Goal: Information Seeking & Learning: Check status

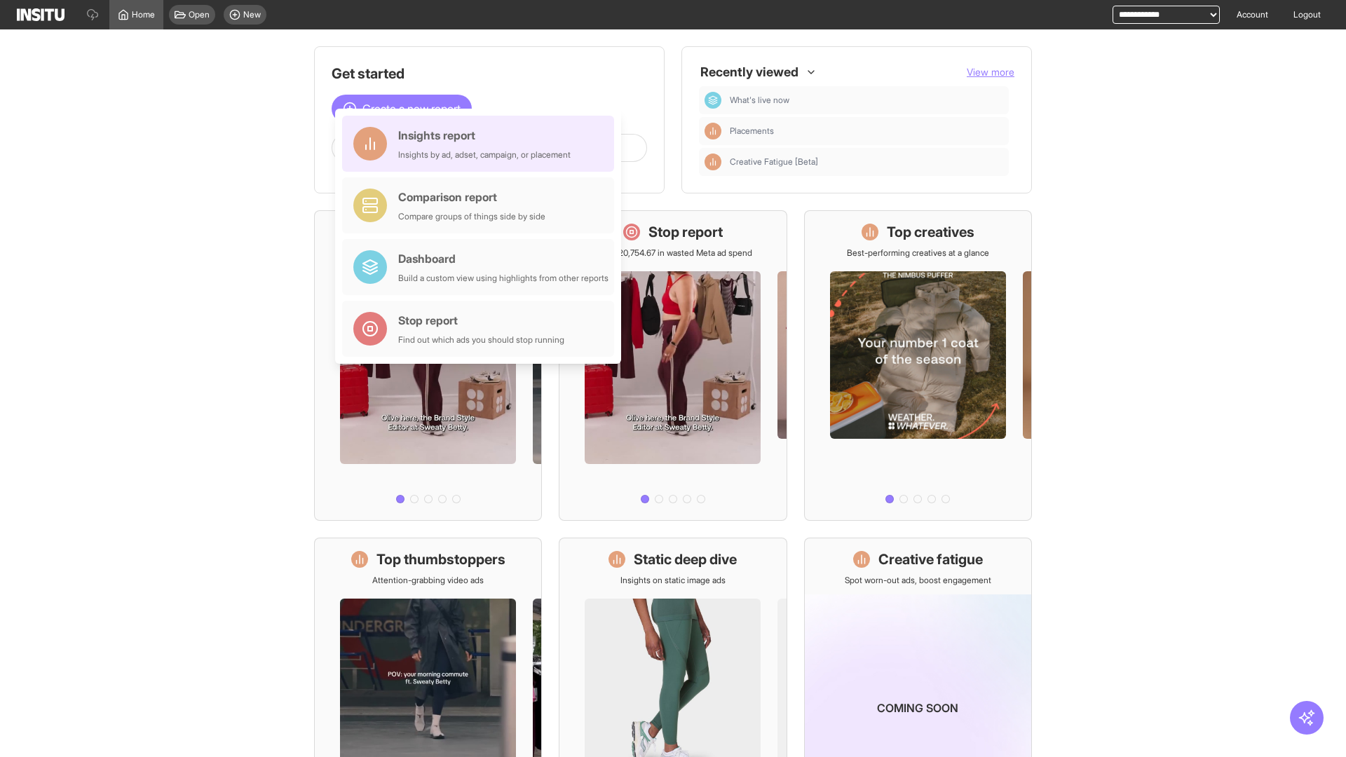
click at [482, 144] on div "Insights report Insights by ad, adset, campaign, or placement" at bounding box center [484, 144] width 172 height 34
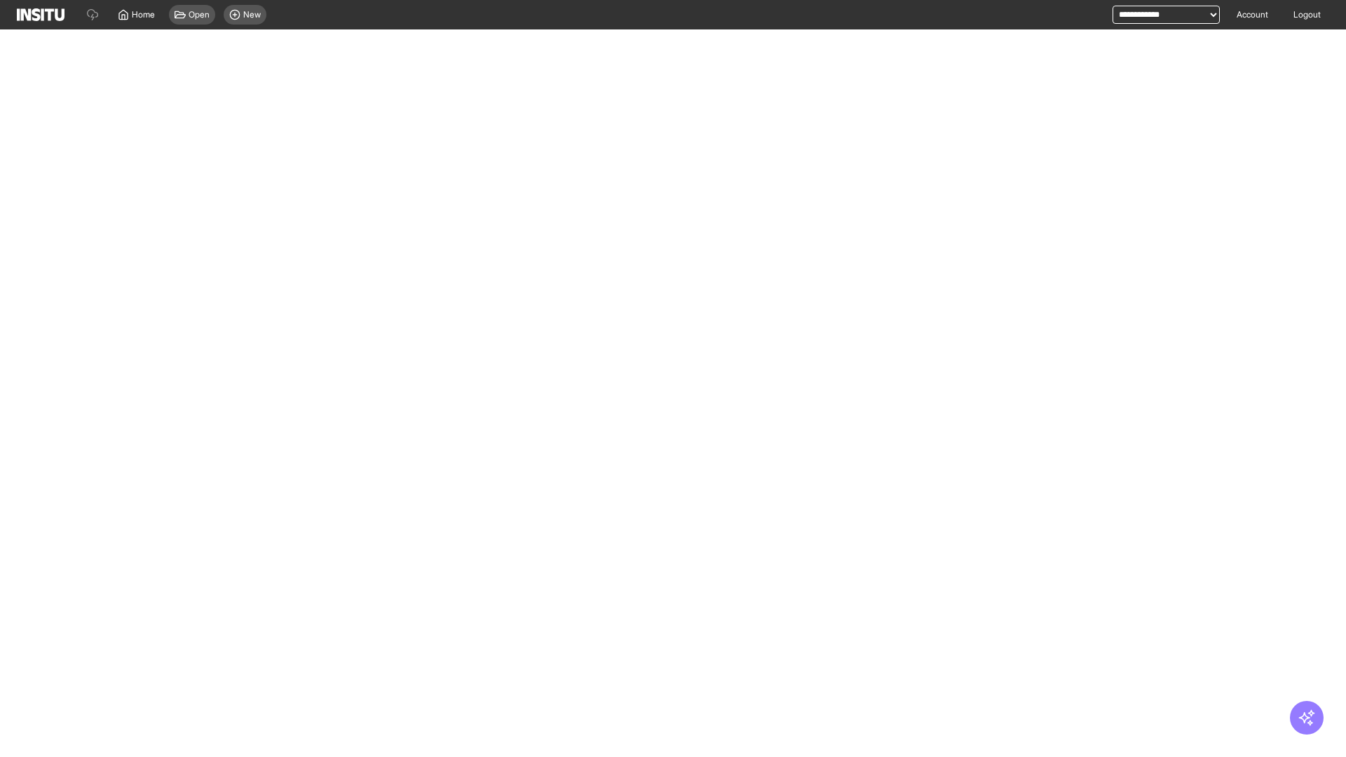
select select "**"
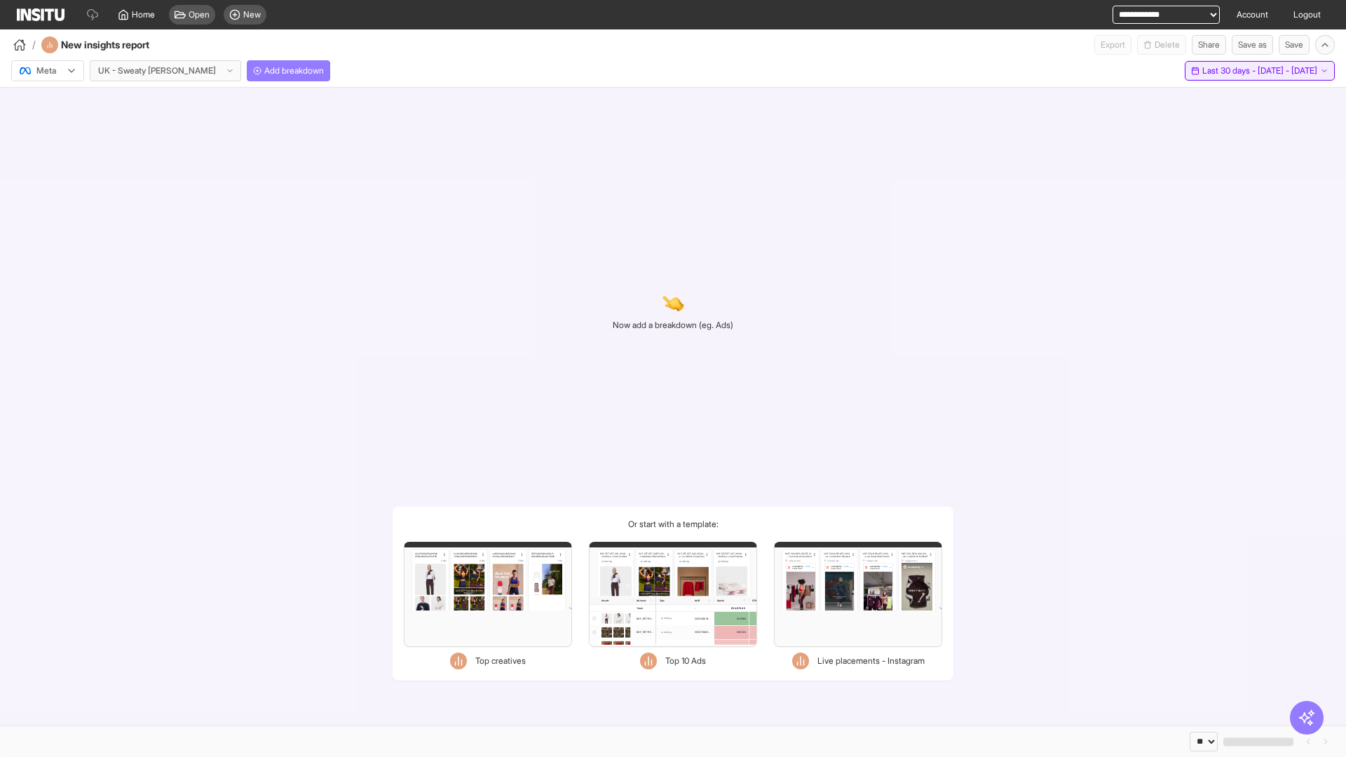
click at [1228, 71] on span "Last 30 days - [DATE] - [DATE]" at bounding box center [1259, 70] width 115 height 11
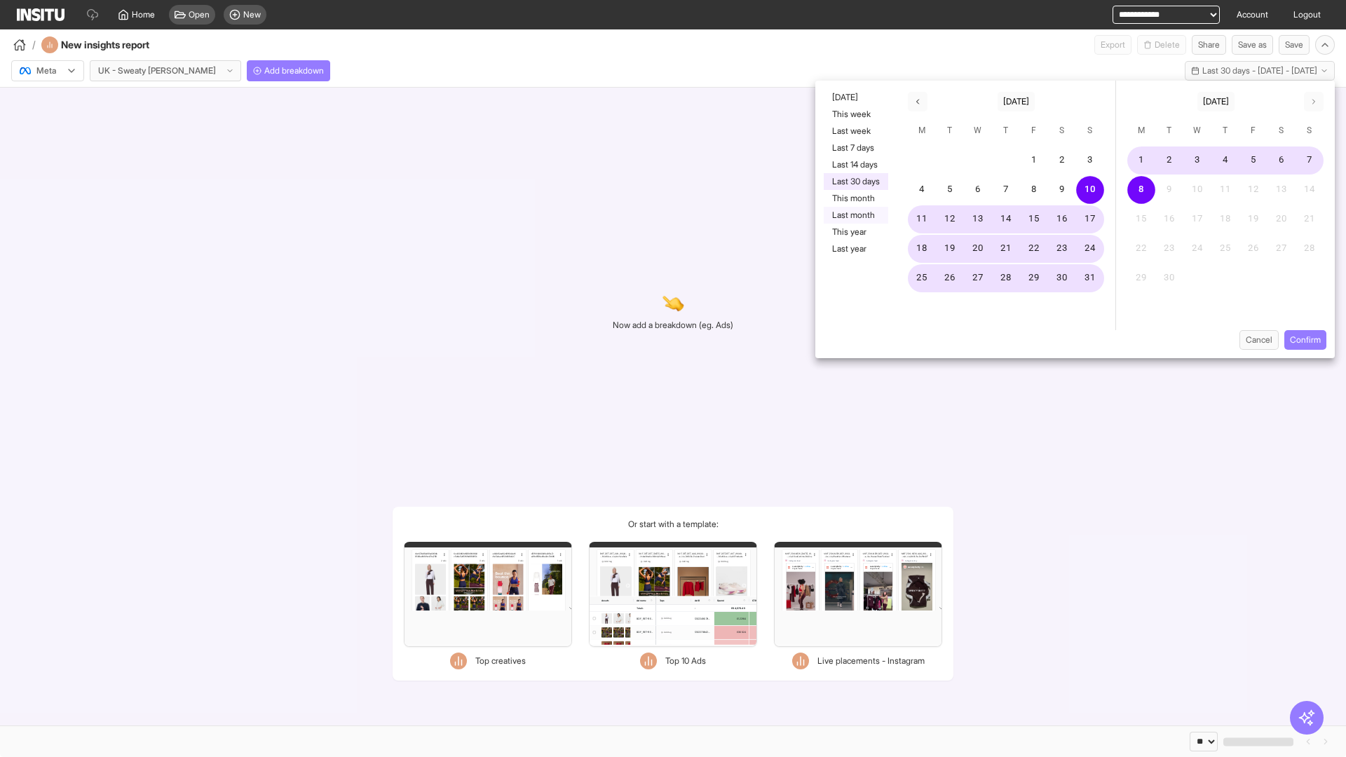
click at [855, 215] on button "Last month" at bounding box center [856, 215] width 65 height 17
